Goal: Information Seeking & Learning: Learn about a topic

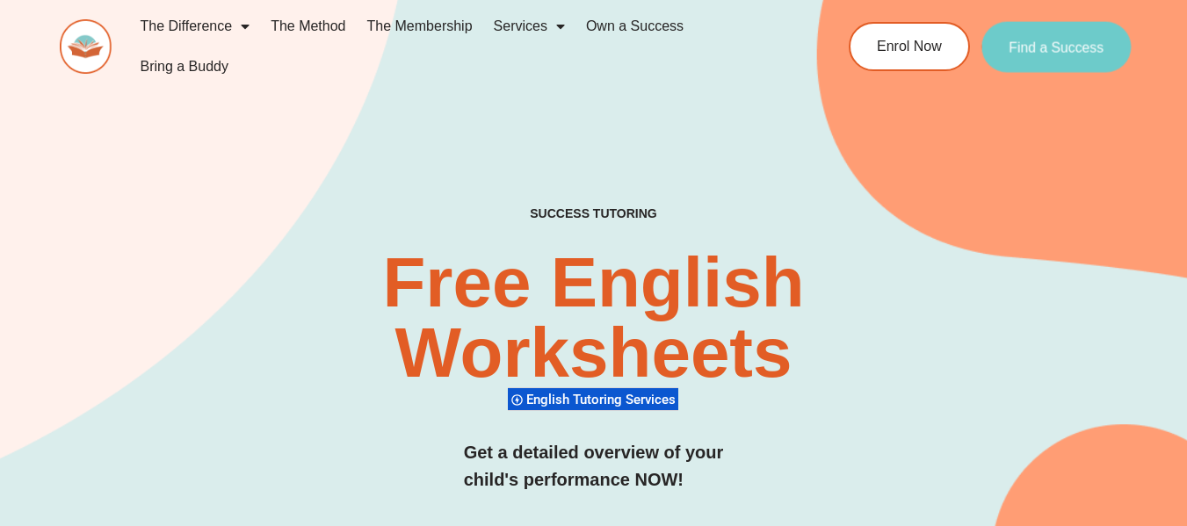
click at [1095, 53] on span "Find a Success" at bounding box center [1057, 47] width 95 height 14
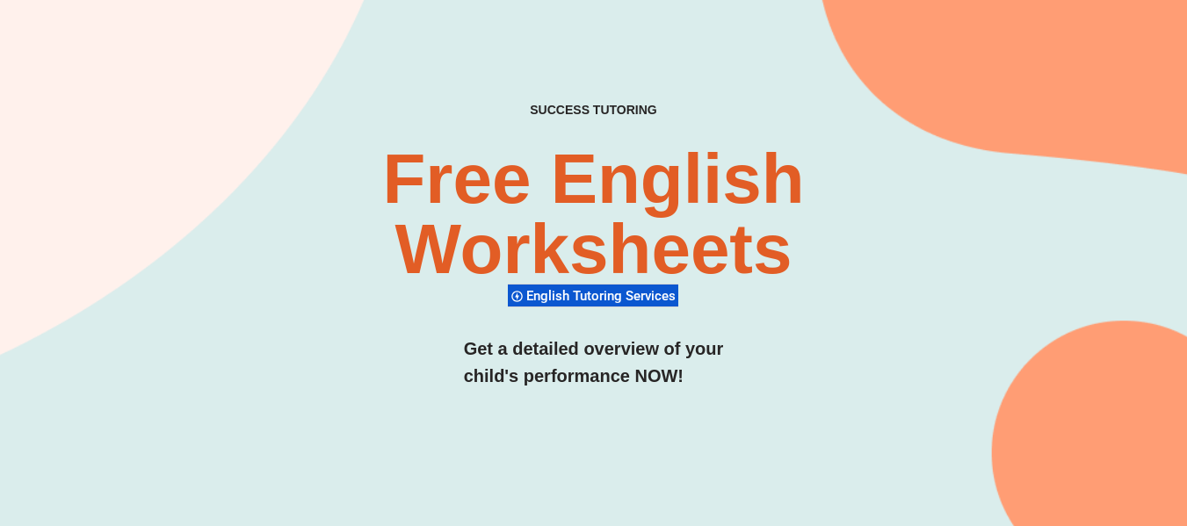
scroll to position [88, 0]
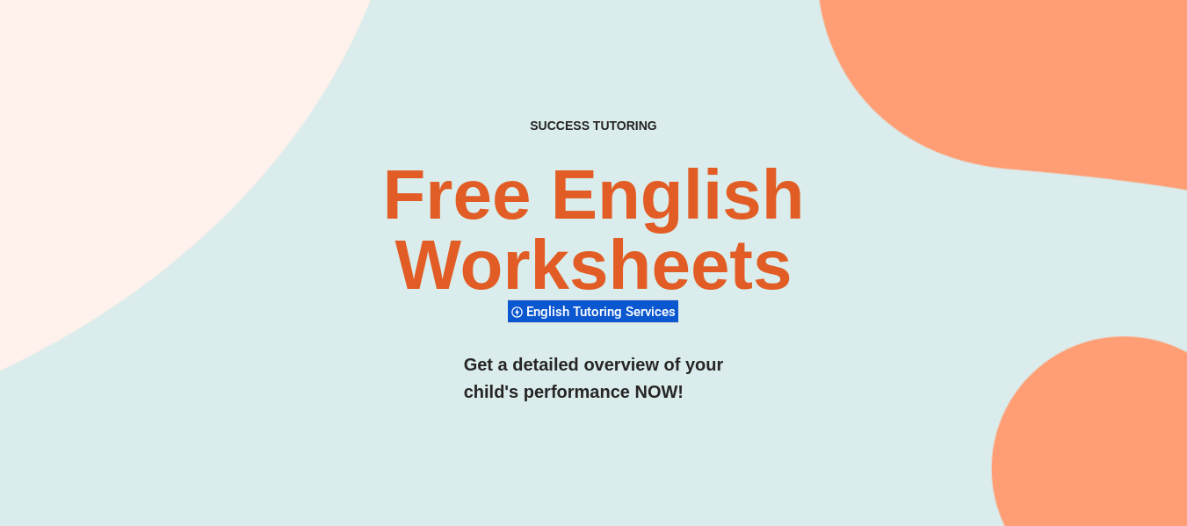
click at [594, 308] on span "English Tutoring Services" at bounding box center [603, 312] width 155 height 16
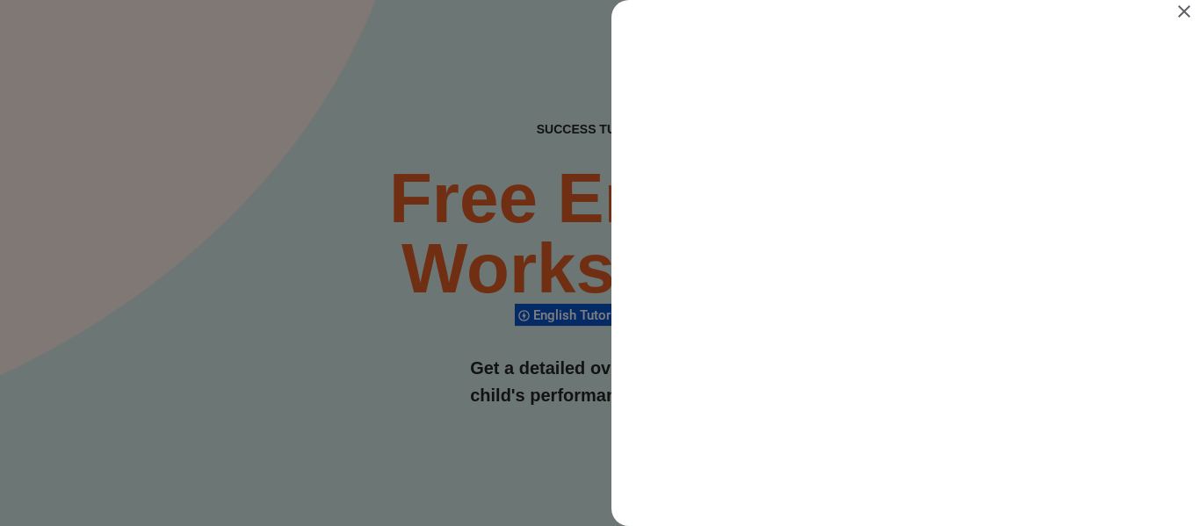
scroll to position [0, 0]
click at [1178, 12] on icon "Close" at bounding box center [1184, 11] width 21 height 21
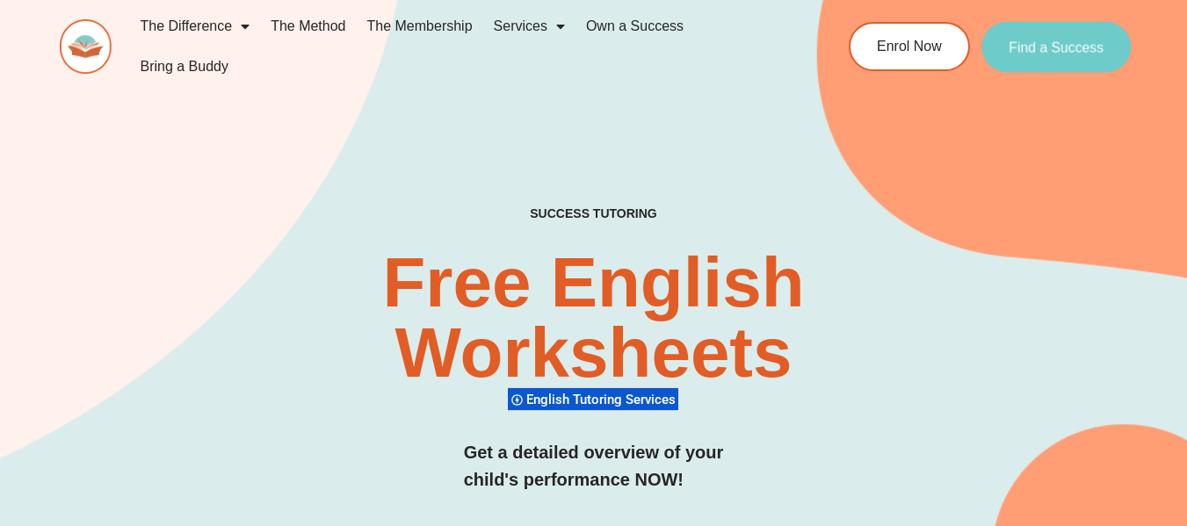
click at [1048, 57] on link "Find a Success" at bounding box center [1057, 46] width 150 height 51
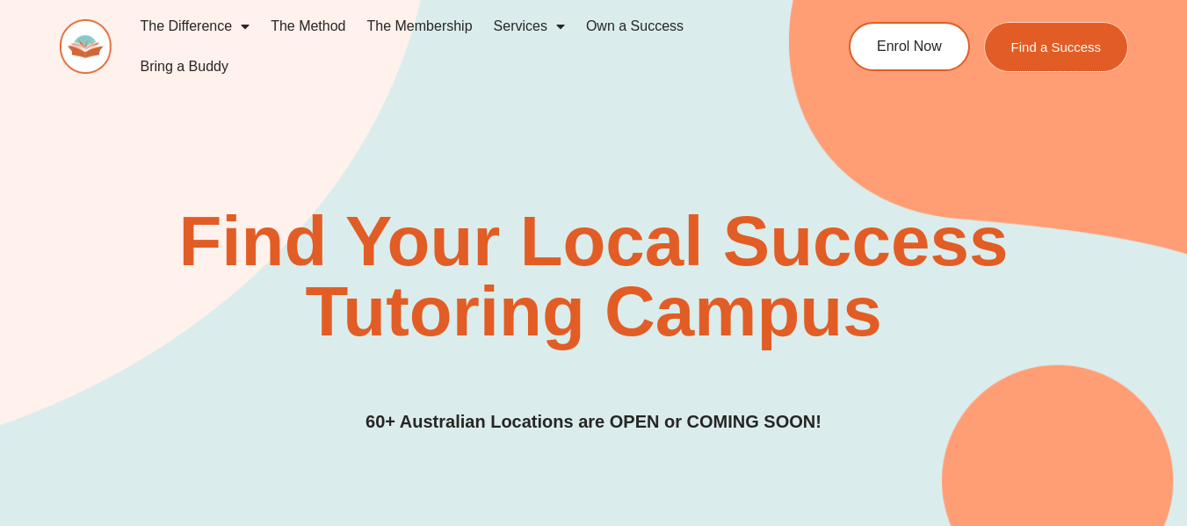
click at [1059, 52] on span "Find a Success" at bounding box center [1056, 46] width 91 height 13
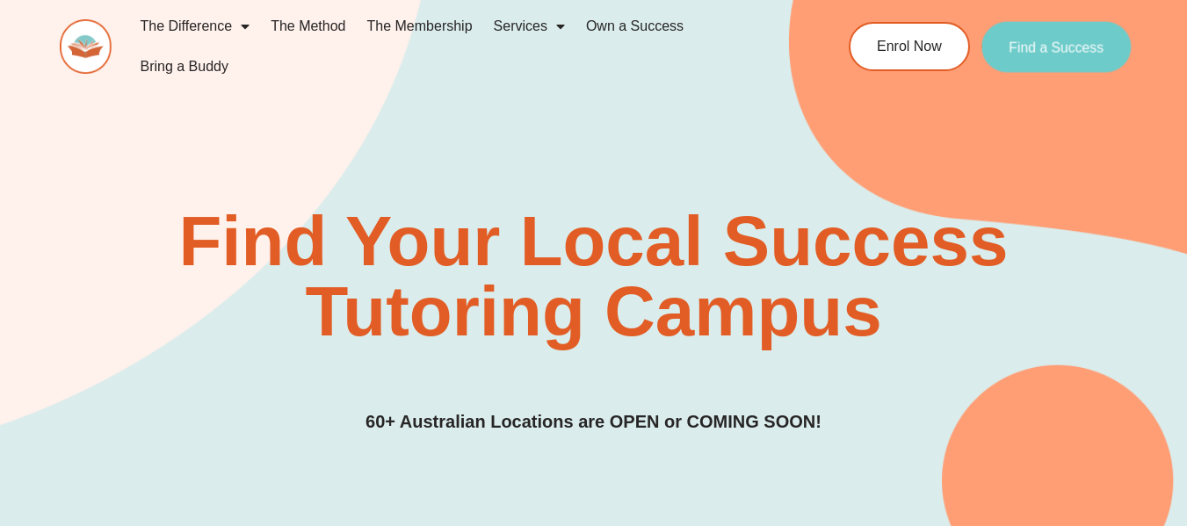
click at [1055, 48] on span "Find a Success" at bounding box center [1057, 47] width 95 height 14
click at [1042, 35] on link "Find a Success" at bounding box center [1057, 46] width 150 height 51
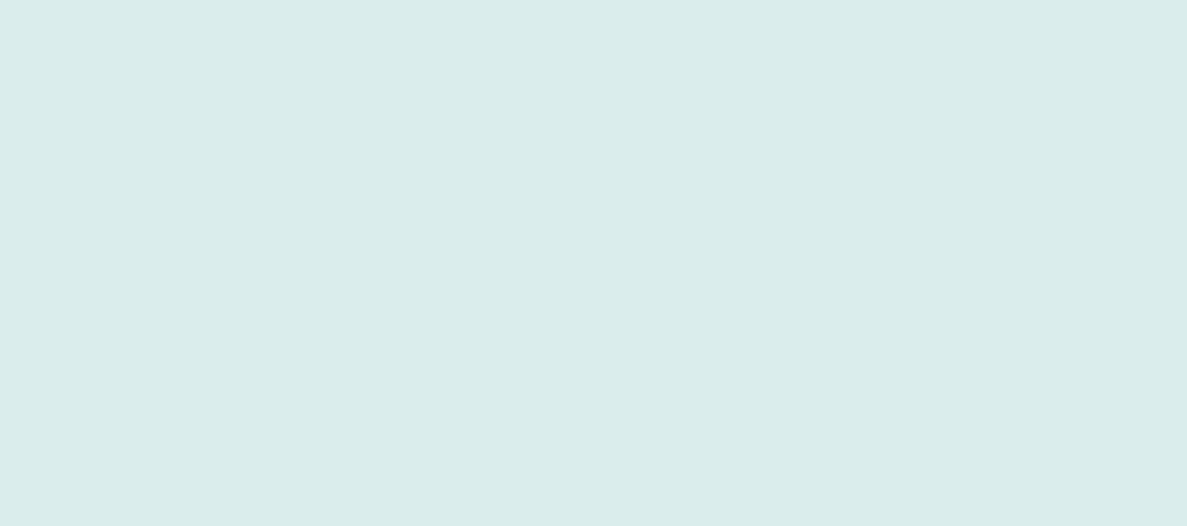
scroll to position [615, 0]
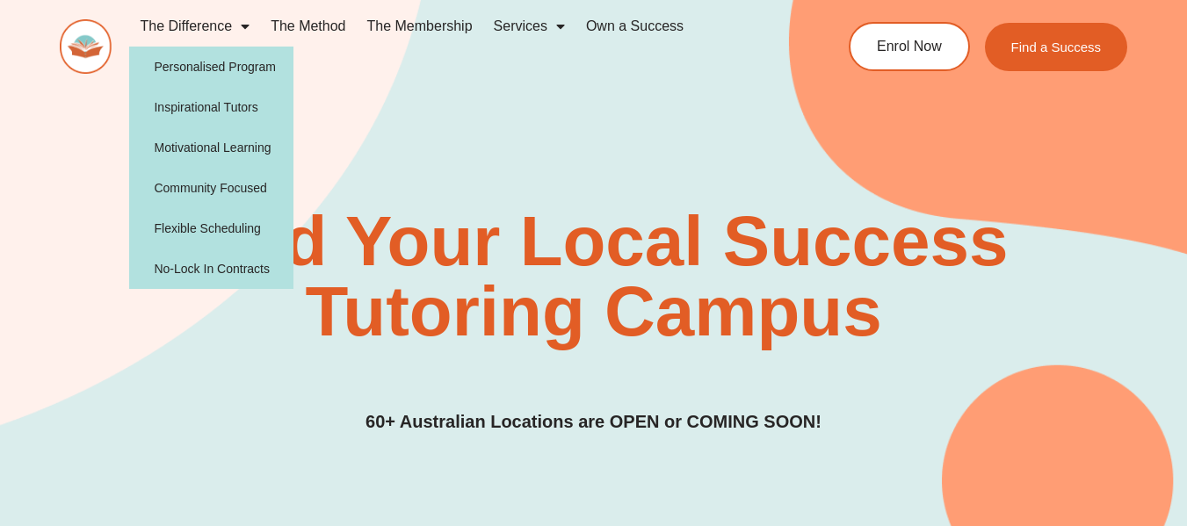
click at [198, 19] on link "The Difference" at bounding box center [194, 26] width 131 height 40
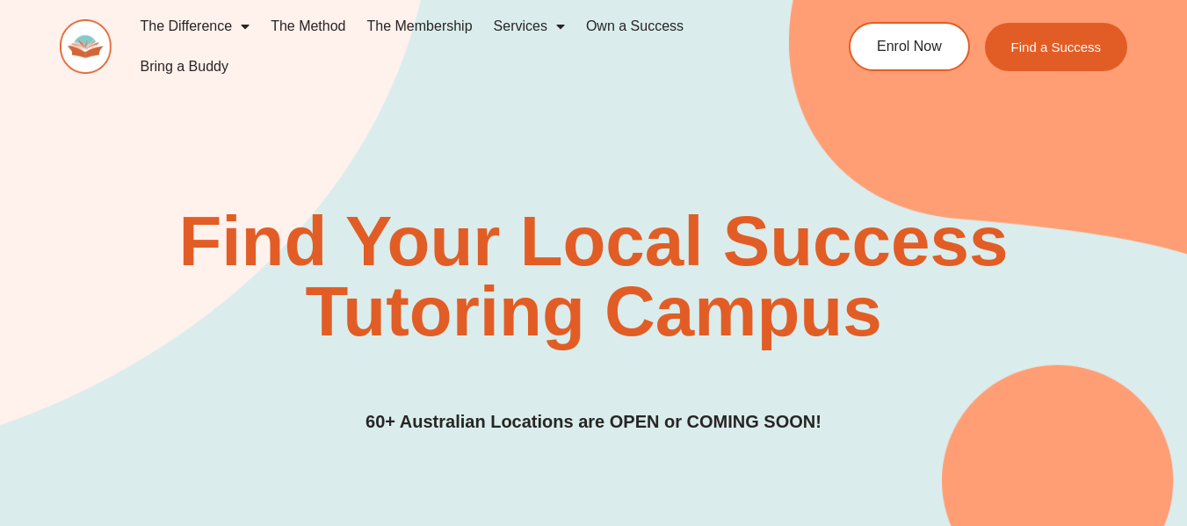
click at [330, 36] on link "The Method" at bounding box center [308, 26] width 96 height 40
